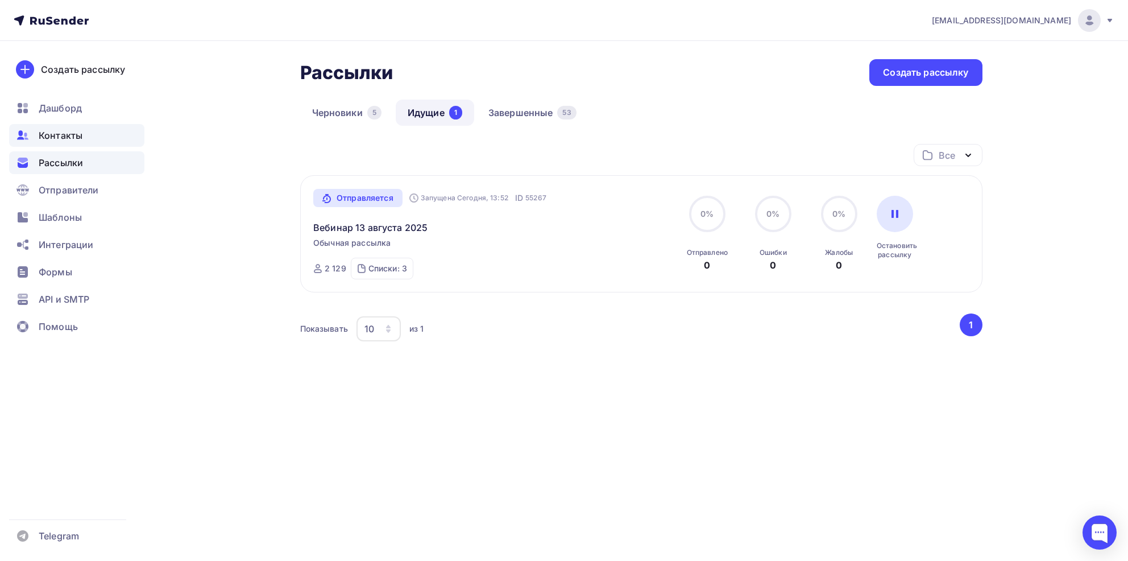
click at [52, 130] on span "Контакты" at bounding box center [61, 135] width 44 height 14
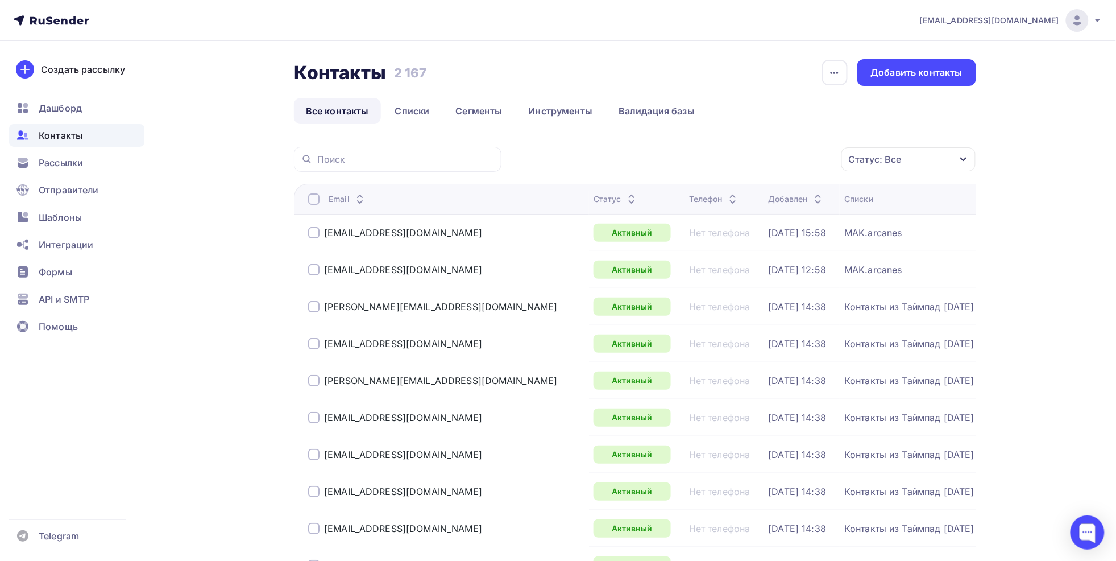
click at [872, 169] on div "Статус: Все" at bounding box center [908, 159] width 134 height 24
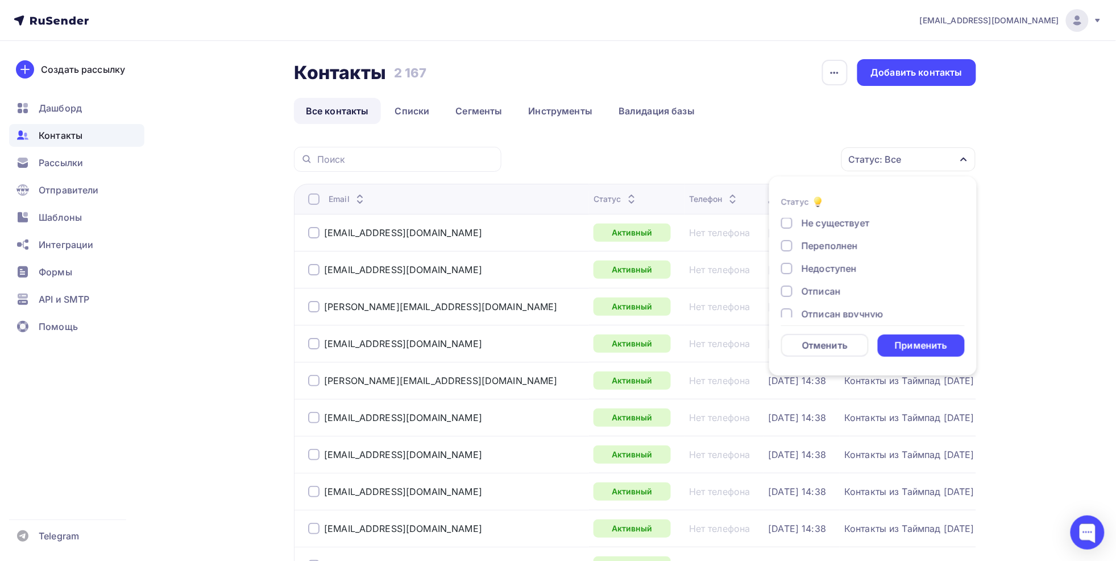
scroll to position [82, 0]
click at [828, 303] on div "Жалоба" at bounding box center [820, 302] width 36 height 14
click at [822, 284] on div "Отписан вручную" at bounding box center [843, 279] width 82 height 14
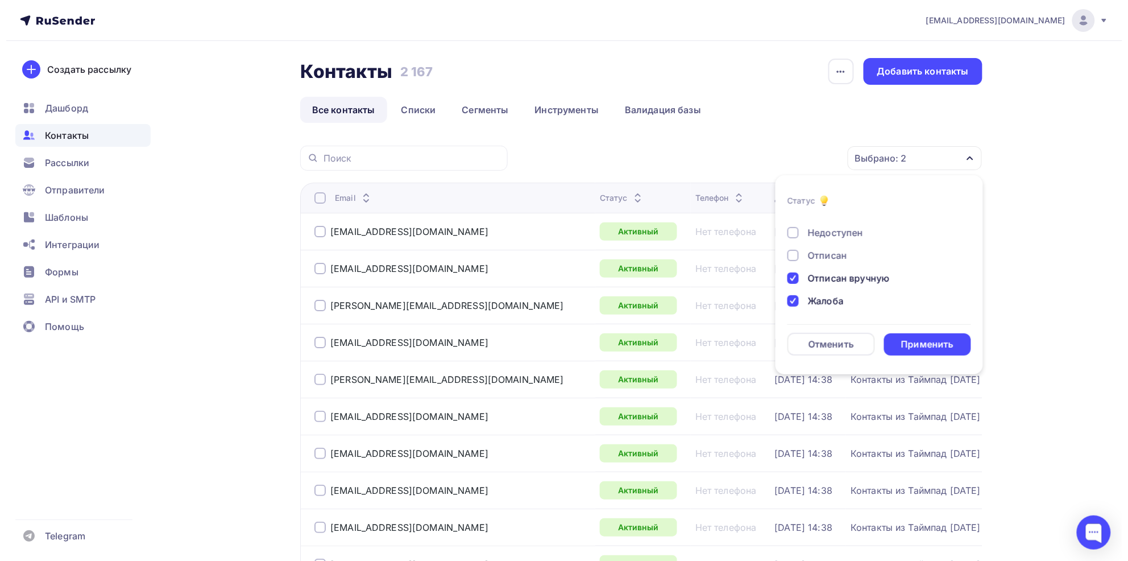
scroll to position [0, 0]
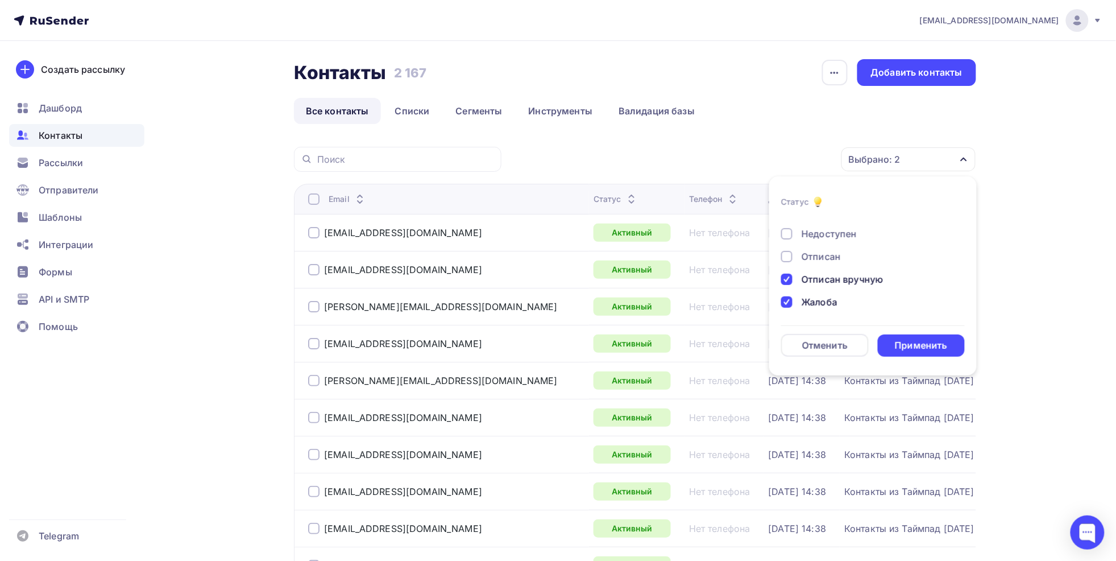
click at [820, 258] on div "Отписан" at bounding box center [821, 257] width 39 height 14
click at [898, 343] on div "Применить" at bounding box center [921, 345] width 52 height 13
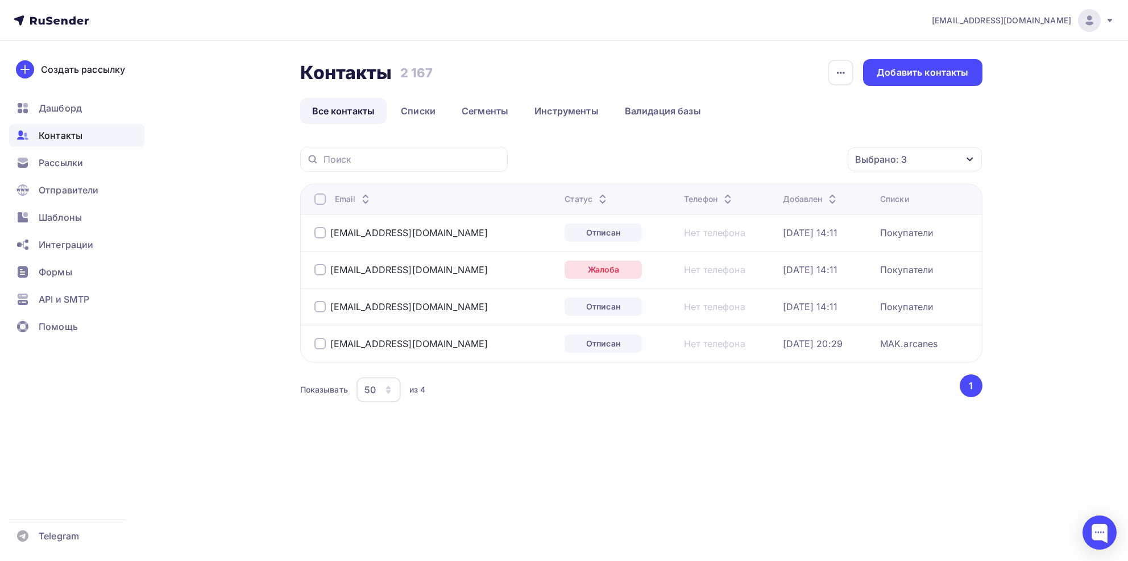
click at [320, 199] on div at bounding box center [319, 198] width 11 height 11
click at [820, 163] on icon "button" at bounding box center [824, 159] width 14 height 14
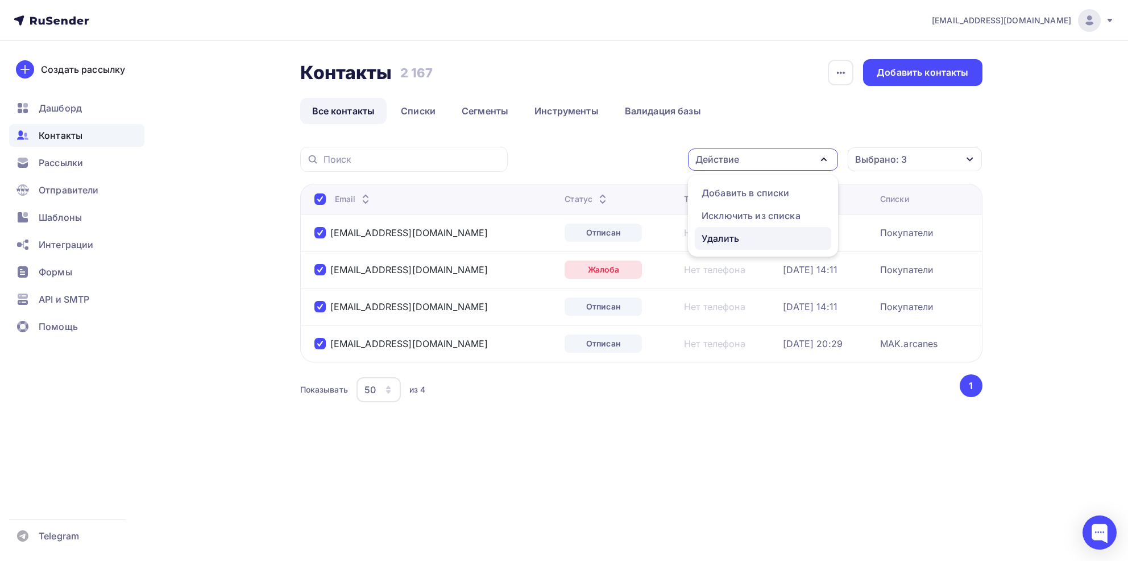
click at [724, 235] on div "Удалить" at bounding box center [721, 238] width 38 height 14
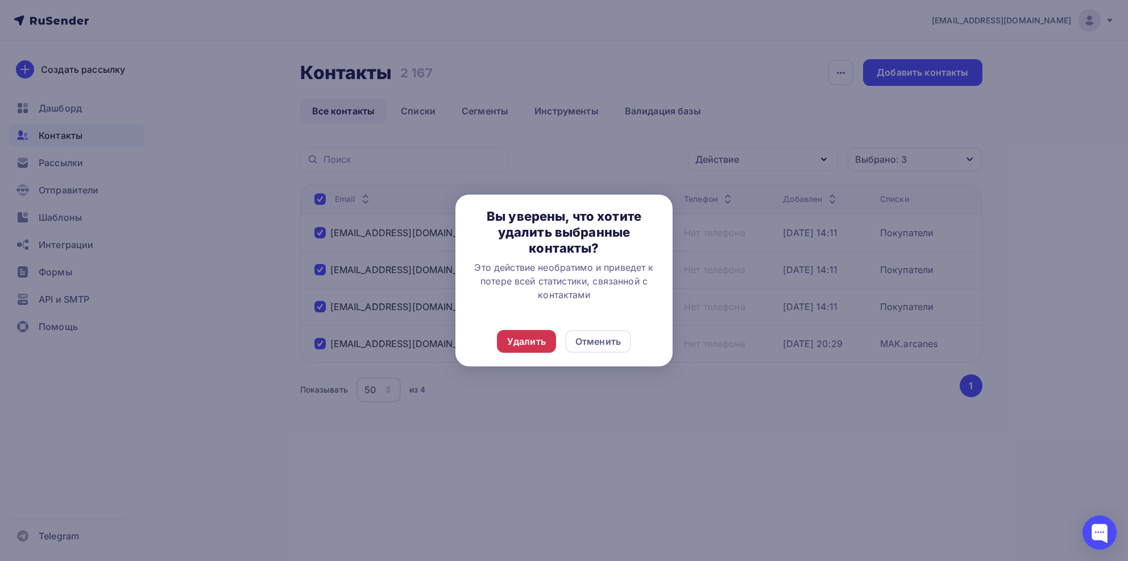
click at [510, 347] on div "Удалить" at bounding box center [526, 341] width 39 height 14
click at [523, 334] on div "Удалить" at bounding box center [526, 341] width 39 height 14
